Goal: Information Seeking & Learning: Learn about a topic

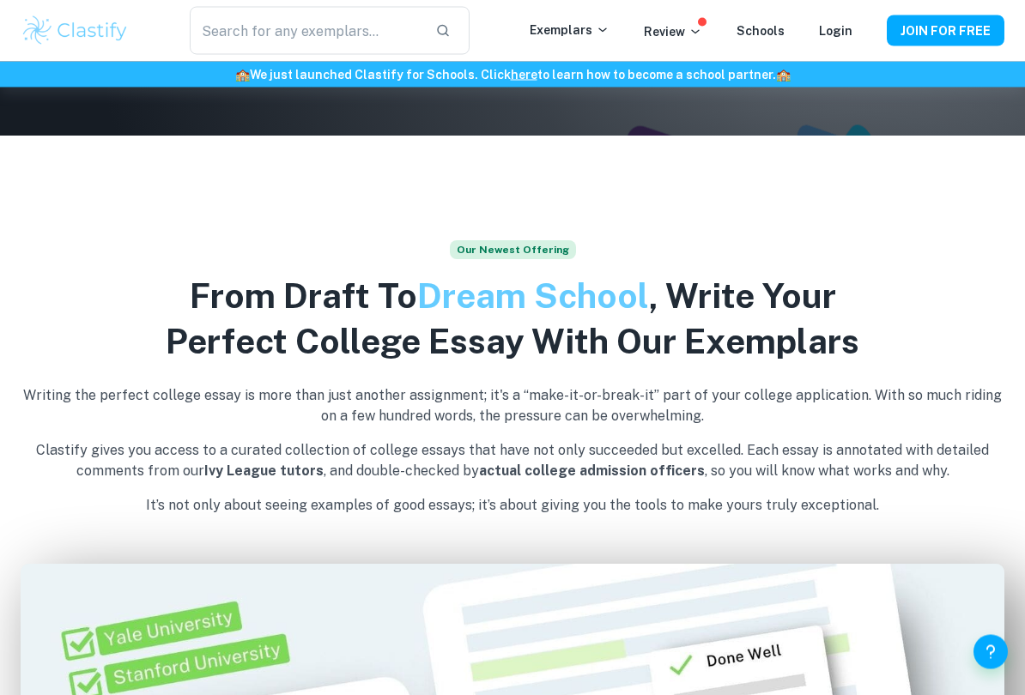
scroll to position [567, 0]
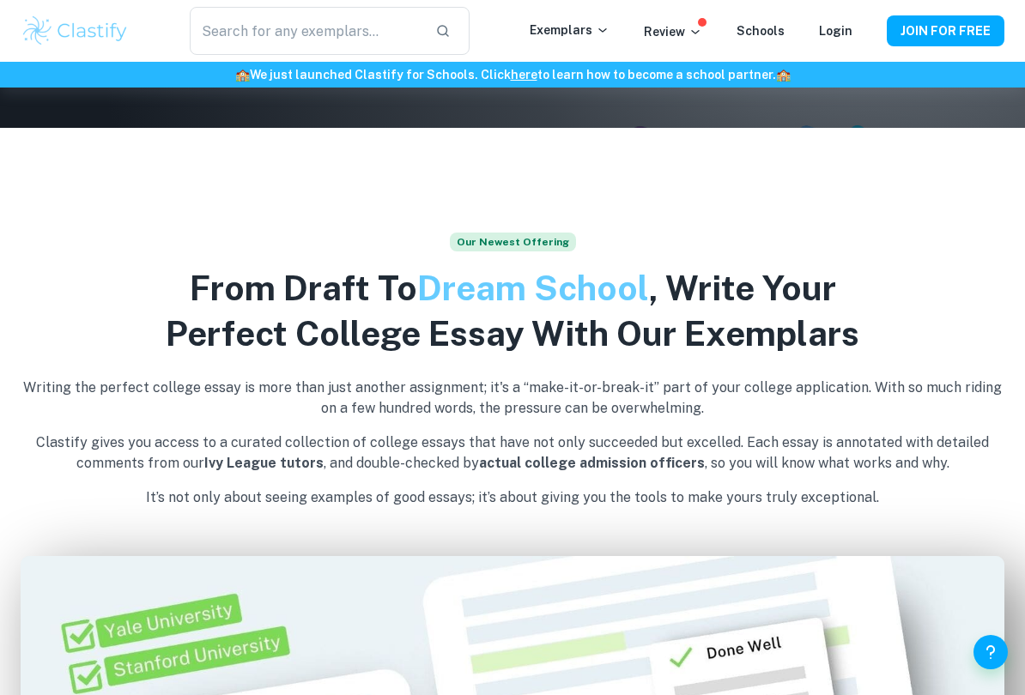
click at [379, 37] on input "text" at bounding box center [306, 31] width 232 height 48
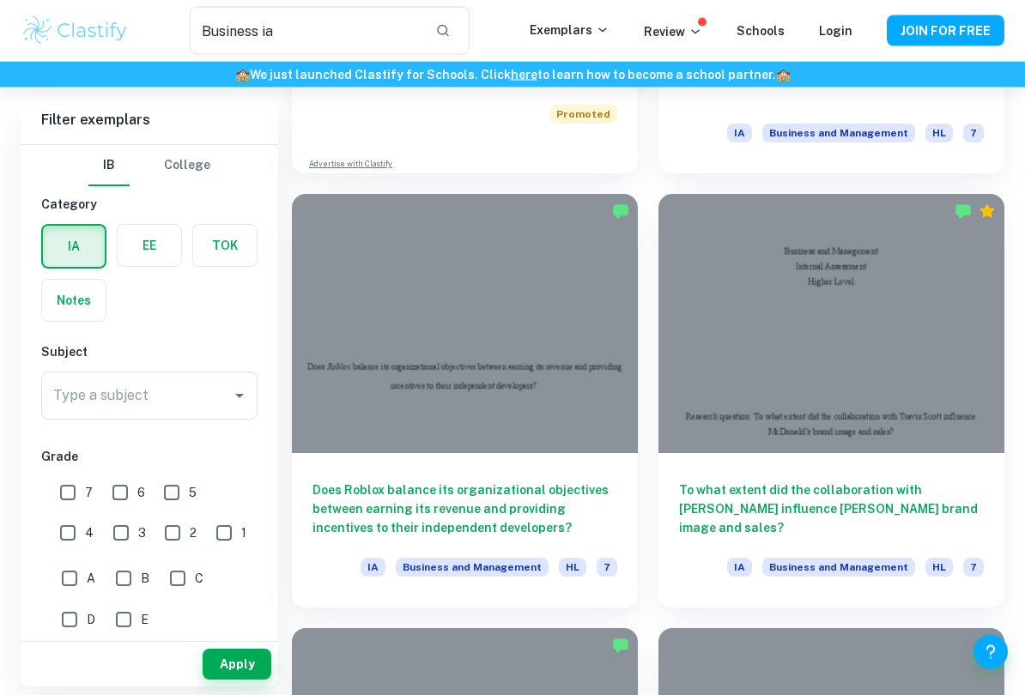
scroll to position [1731, 0]
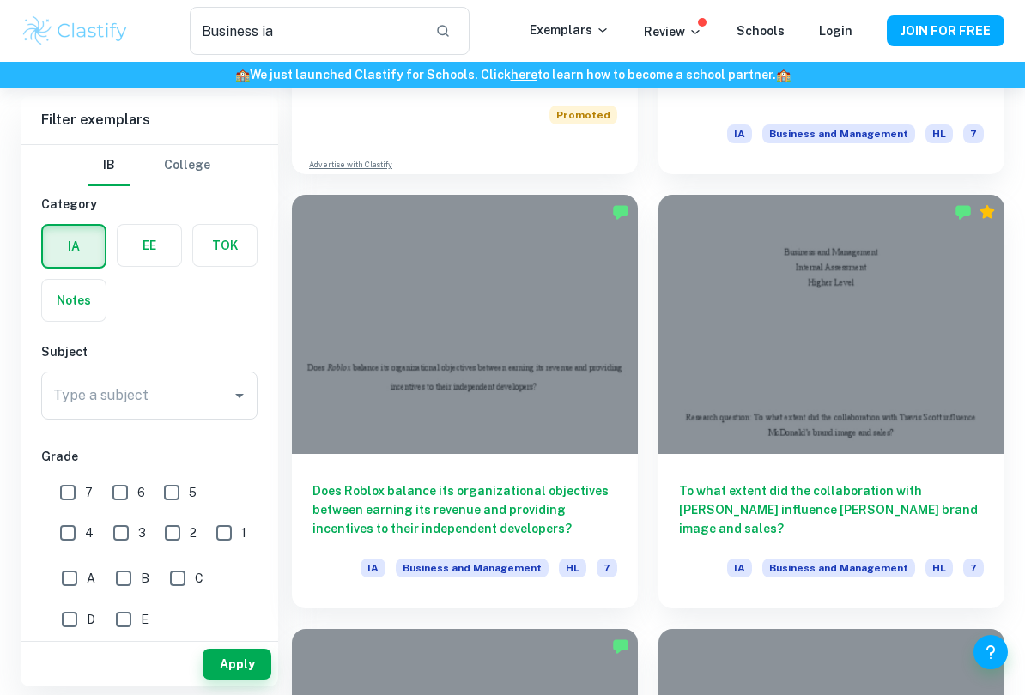
click at [286, 21] on input "Business ia" at bounding box center [306, 31] width 232 height 48
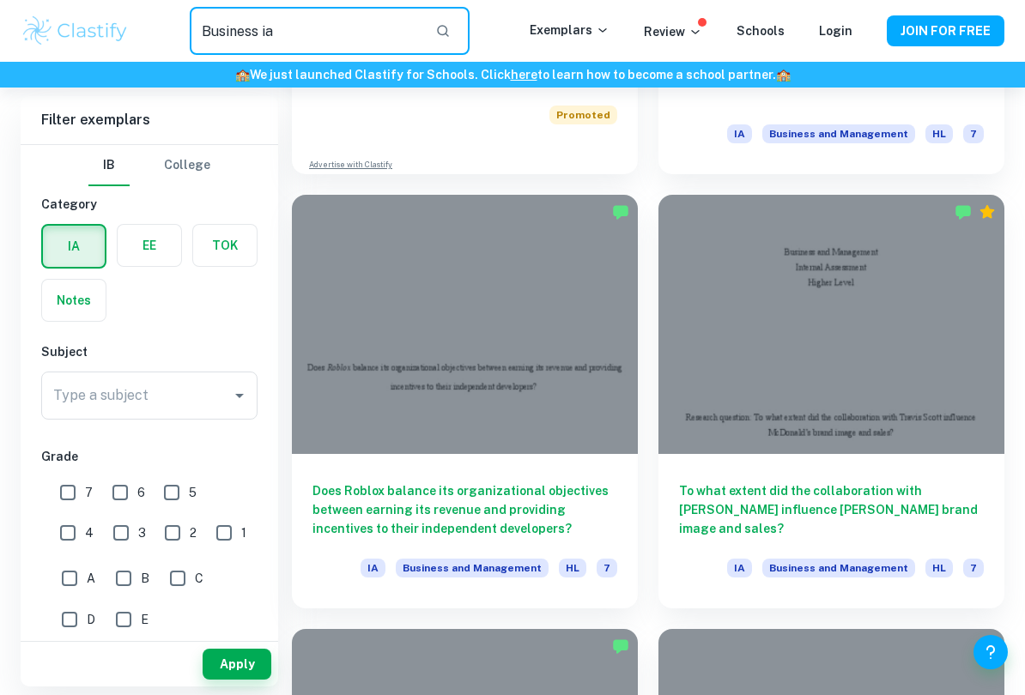
click at [362, 33] on input "Business ia" at bounding box center [306, 31] width 232 height 48
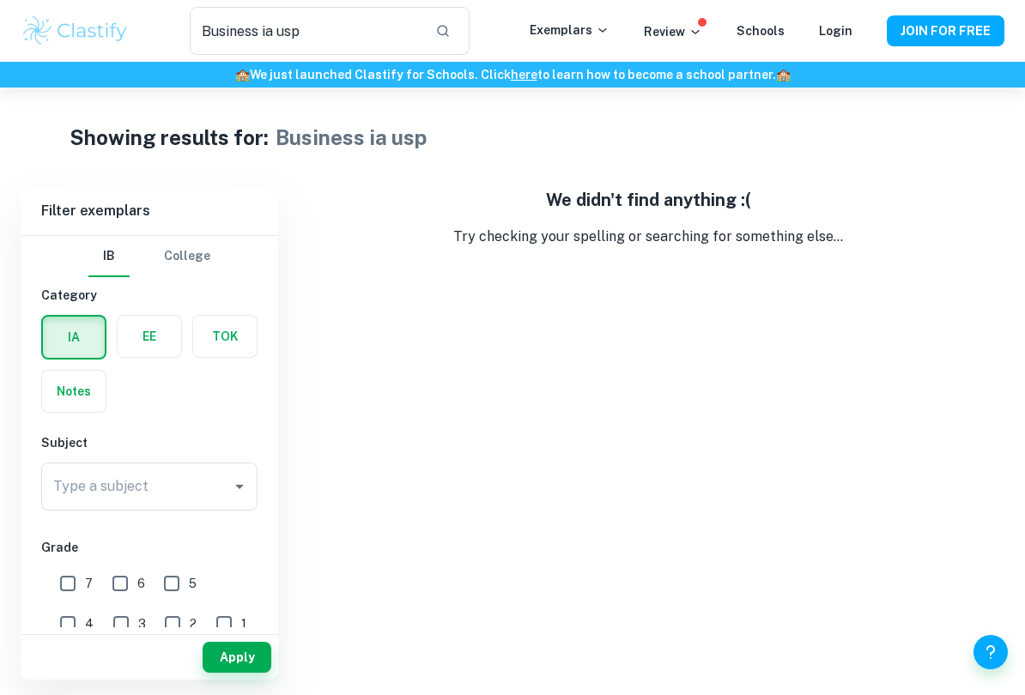
click at [367, 30] on input "Business ia usp" at bounding box center [306, 31] width 232 height 48
click at [416, 41] on input "Business ia 4Ps" at bounding box center [306, 31] width 232 height 48
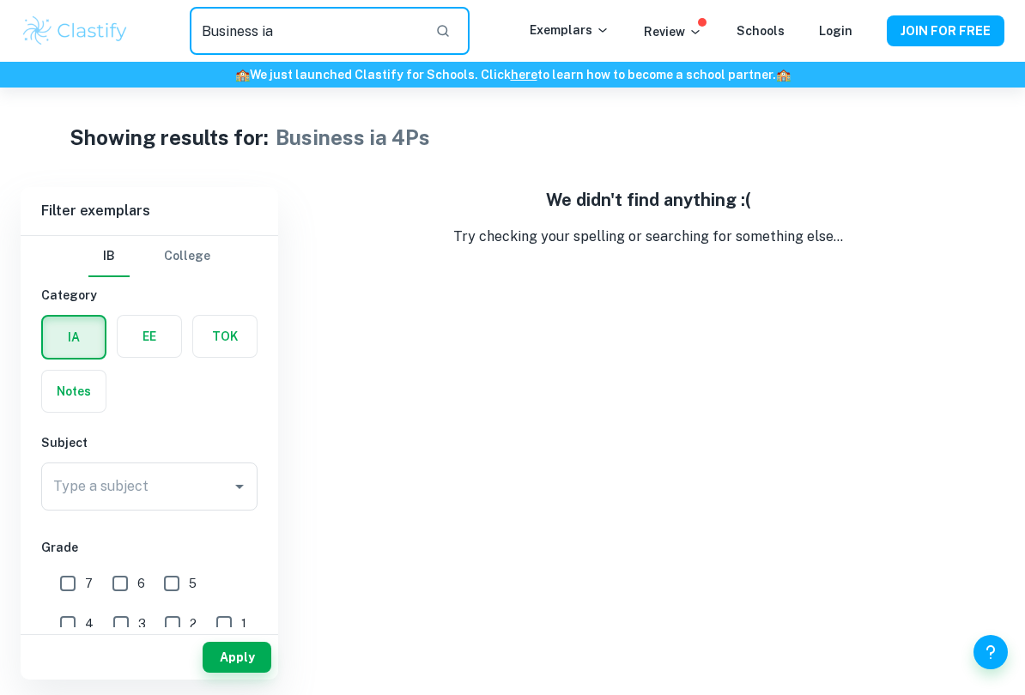
type input "Business ia"
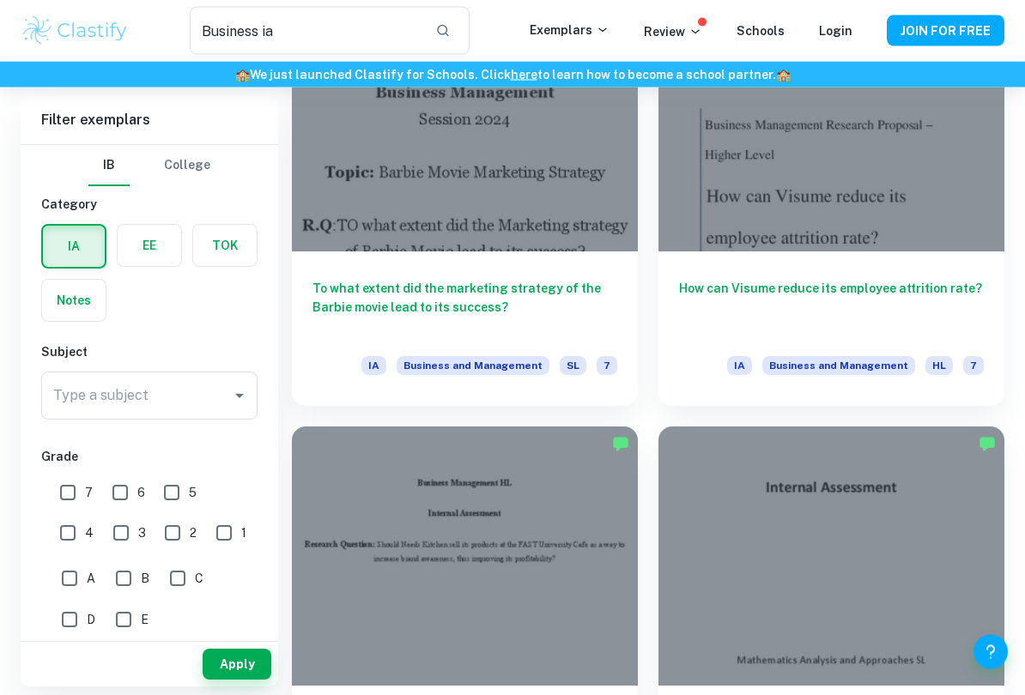
scroll to position [2369, 0]
click at [574, 334] on div "To what extent did the marketing strategy of the Barbie movie lead to its succe…" at bounding box center [465, 329] width 346 height 155
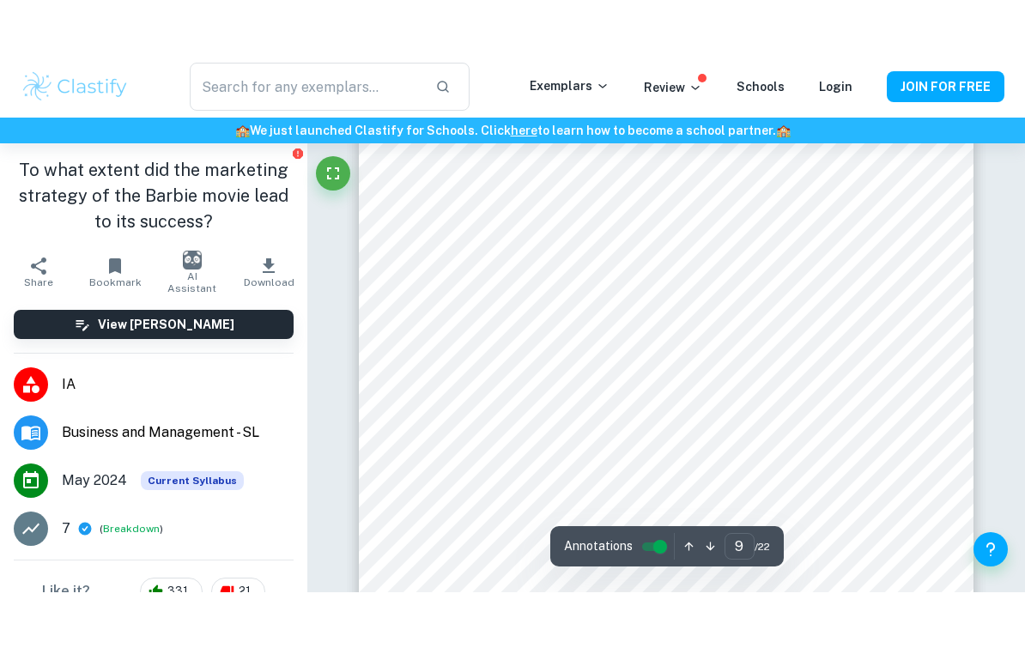
scroll to position [6956, 0]
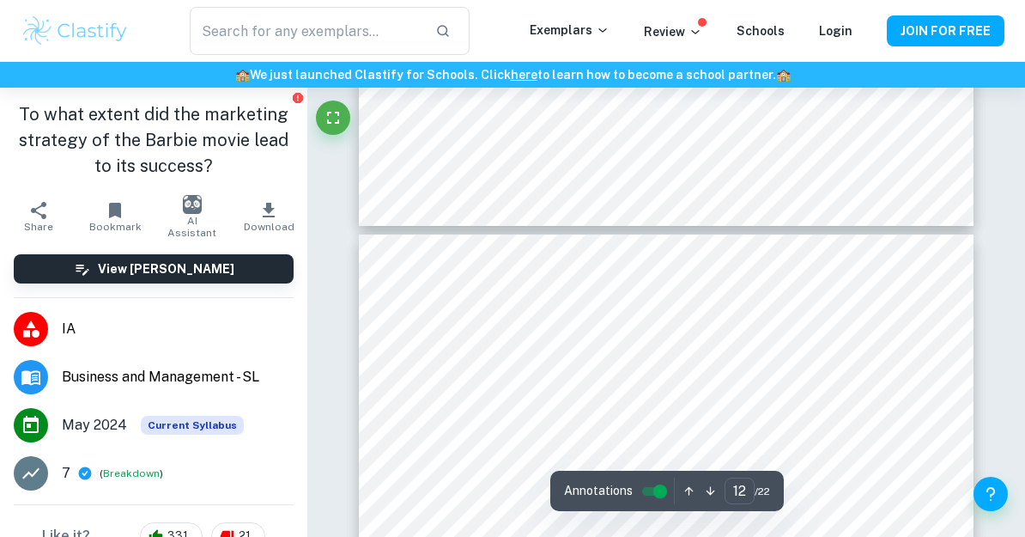
type input "11"
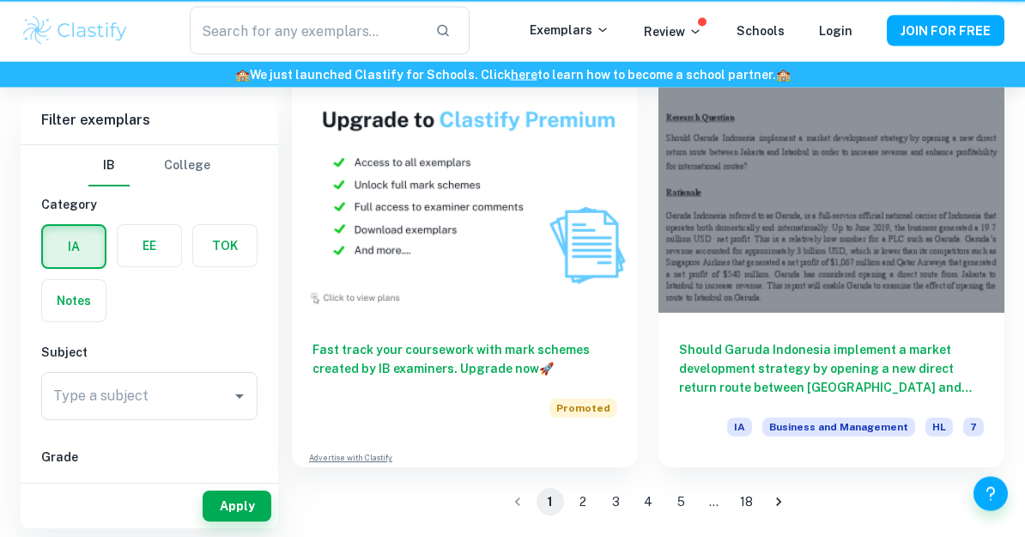
type input "Business ia"
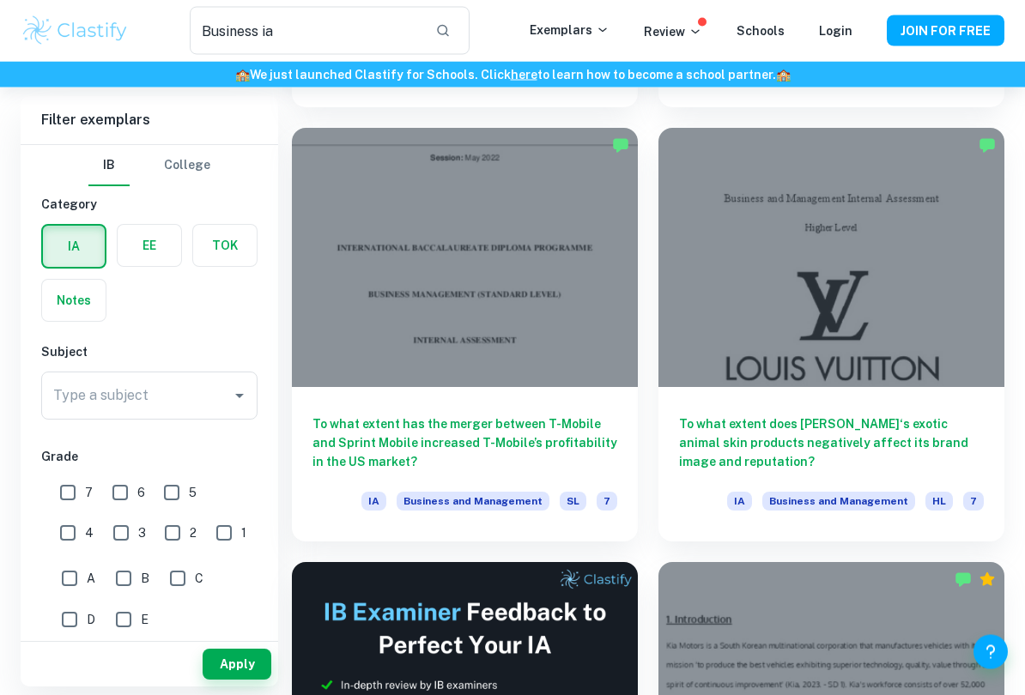
scroll to position [3537, 0]
click at [972, 422] on h6 "To what extent does [PERSON_NAME]‘s exotic animal skin products negatively affe…" at bounding box center [831, 442] width 305 height 57
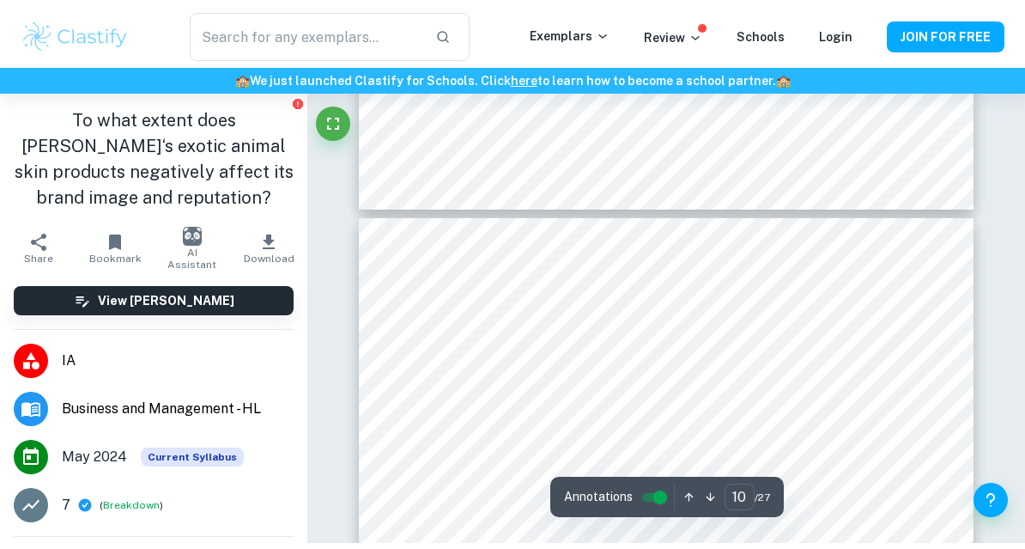
scroll to position [7420, 0]
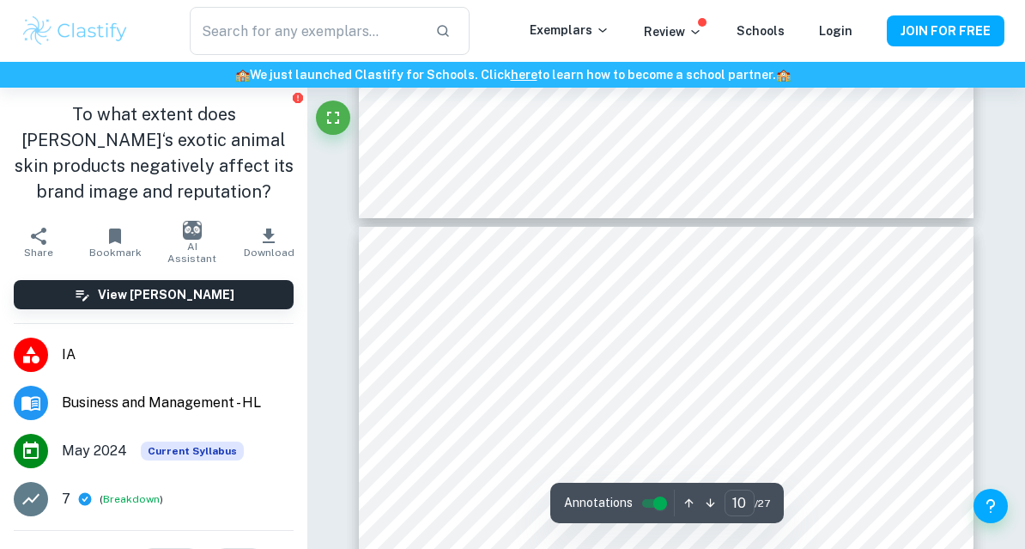
type input "9"
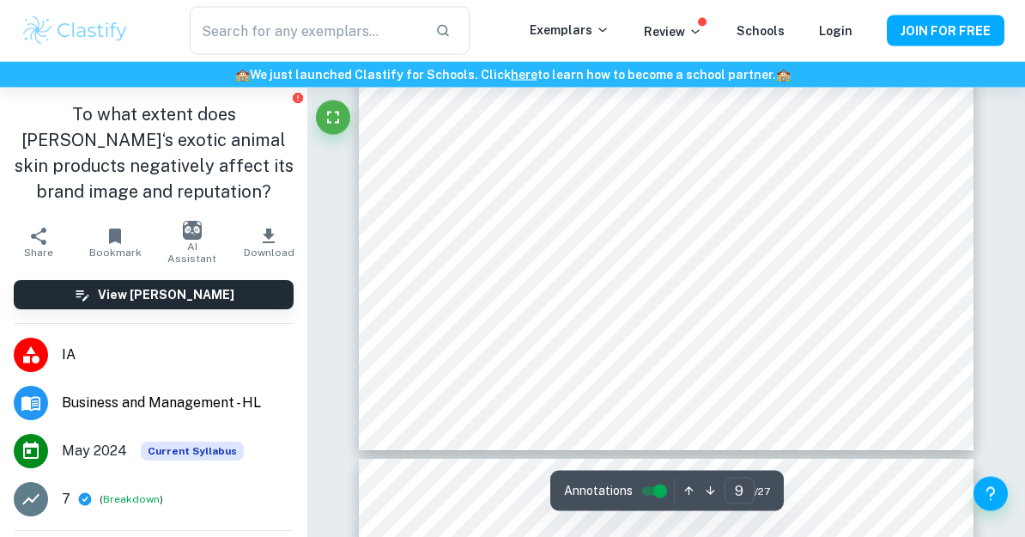
scroll to position [7156, 0]
